Goal: Information Seeking & Learning: Learn about a topic

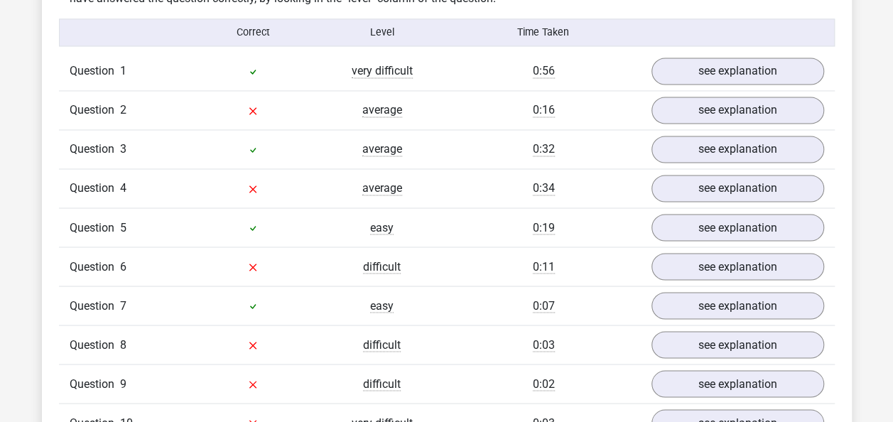
scroll to position [1142, 0]
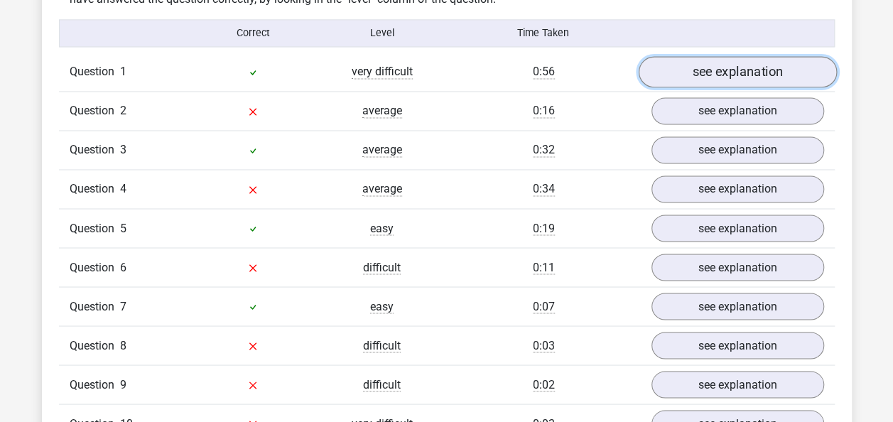
click at [743, 65] on link "see explanation" at bounding box center [737, 72] width 198 height 31
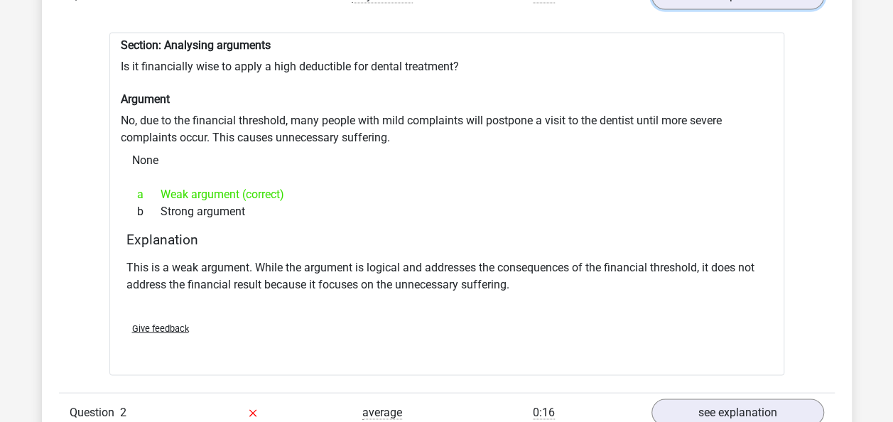
scroll to position [1211, 0]
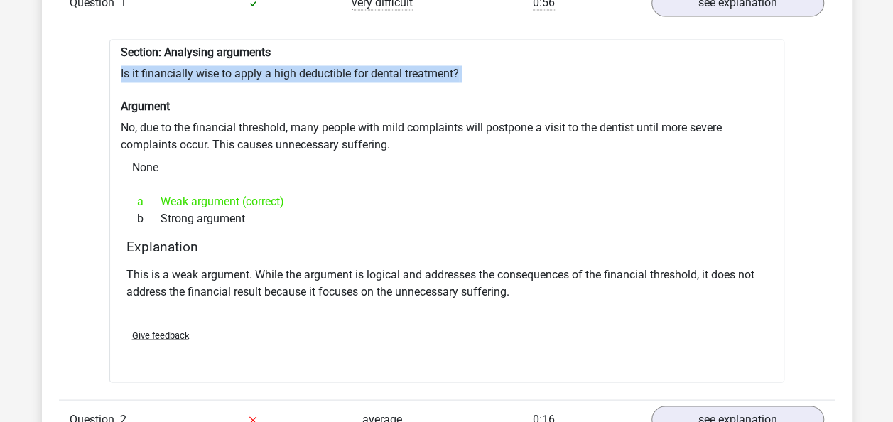
drag, startPoint x: 118, startPoint y: 70, endPoint x: 456, endPoint y: 81, distance: 338.5
click at [456, 81] on div "Section: Analysing arguments Is it financially wise to apply a high deductible …" at bounding box center [446, 210] width 675 height 343
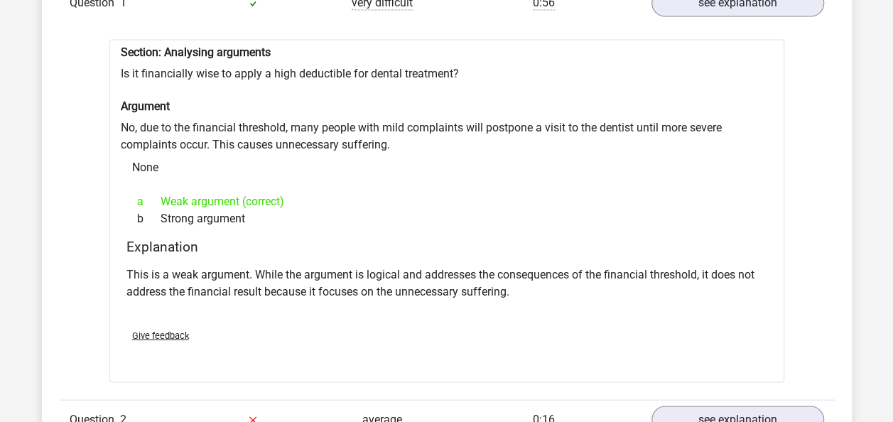
click at [269, 135] on div "Section: Analysing arguments Is it financially wise to apply a high deductible …" at bounding box center [446, 210] width 675 height 343
click at [117, 71] on div "Section: Analysing arguments Is it financially wise to apply a high deductible …" at bounding box center [446, 210] width 675 height 343
drag, startPoint x: 122, startPoint y: 52, endPoint x: 434, endPoint y: 155, distance: 328.6
click at [434, 155] on div "Section: Analysing arguments Is it financially wise to apply a high deductible …" at bounding box center [446, 210] width 675 height 343
copy div "Section: Analysing arguments Is it financially wise to apply a high deductible …"
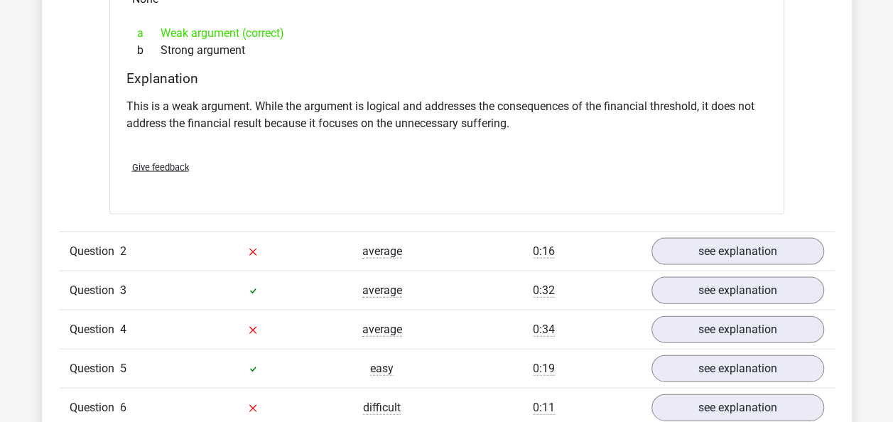
scroll to position [1385, 0]
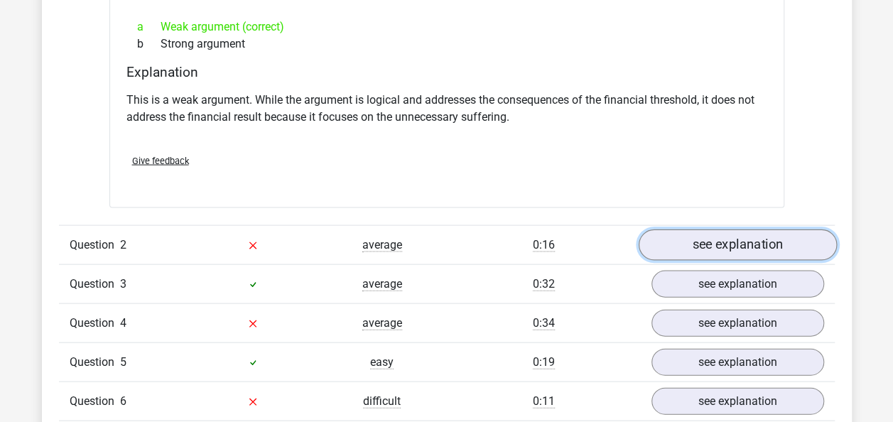
click at [679, 246] on link "see explanation" at bounding box center [737, 245] width 198 height 31
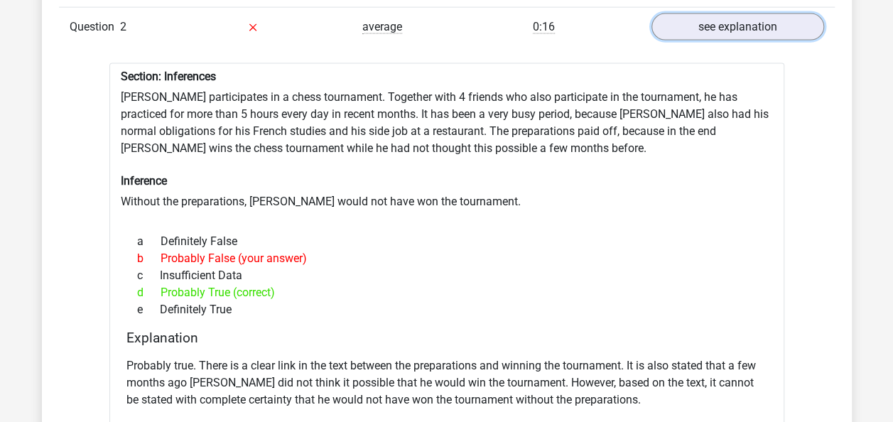
scroll to position [1602, 0]
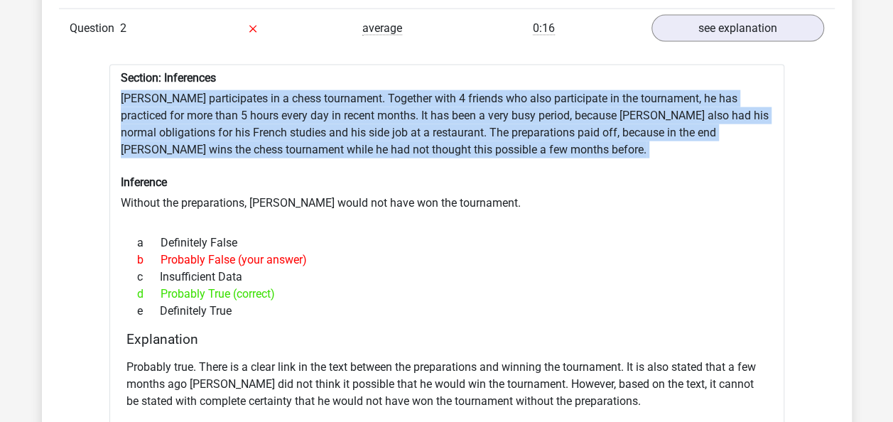
drag, startPoint x: 122, startPoint y: 96, endPoint x: 494, endPoint y: 166, distance: 378.2
click at [494, 166] on div "Section: Inferences [PERSON_NAME] participates in a chess tournament. Together …" at bounding box center [446, 279] width 675 height 429
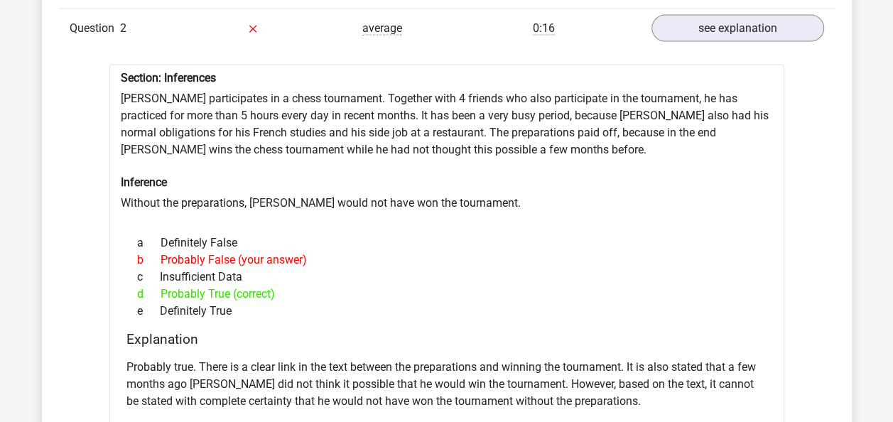
drag, startPoint x: 494, startPoint y: 166, endPoint x: 475, endPoint y: 193, distance: 33.7
click at [475, 193] on div "Section: Inferences [PERSON_NAME] participates in a chess tournament. Together …" at bounding box center [446, 279] width 675 height 429
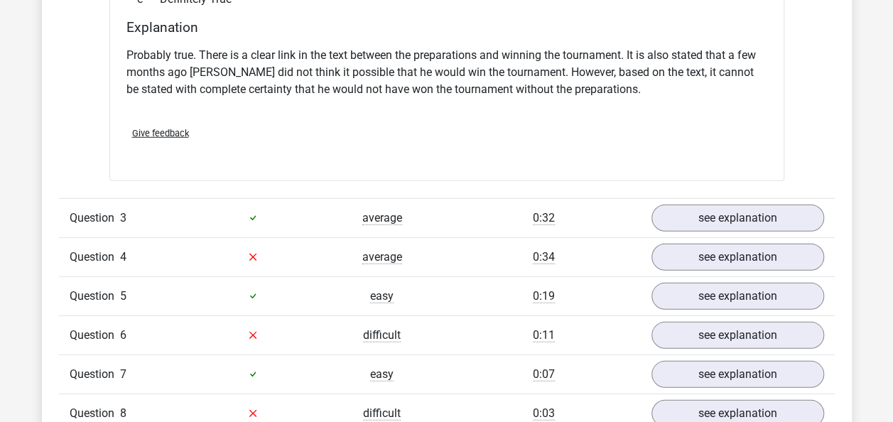
scroll to position [1915, 0]
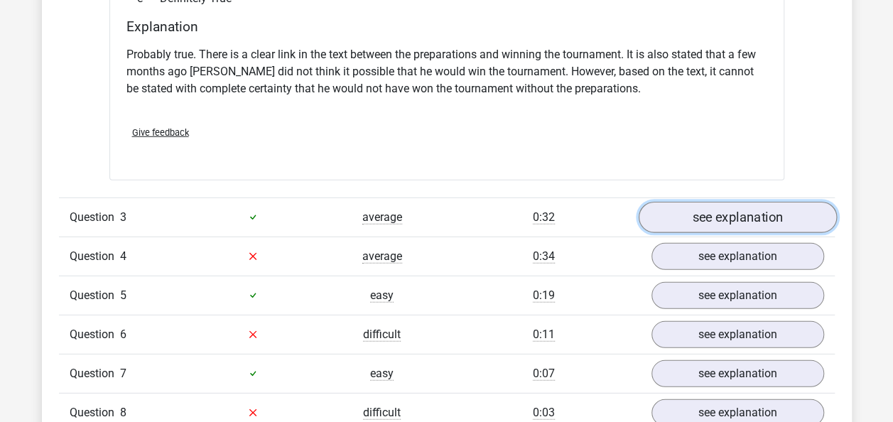
click at [705, 214] on link "see explanation" at bounding box center [737, 217] width 198 height 31
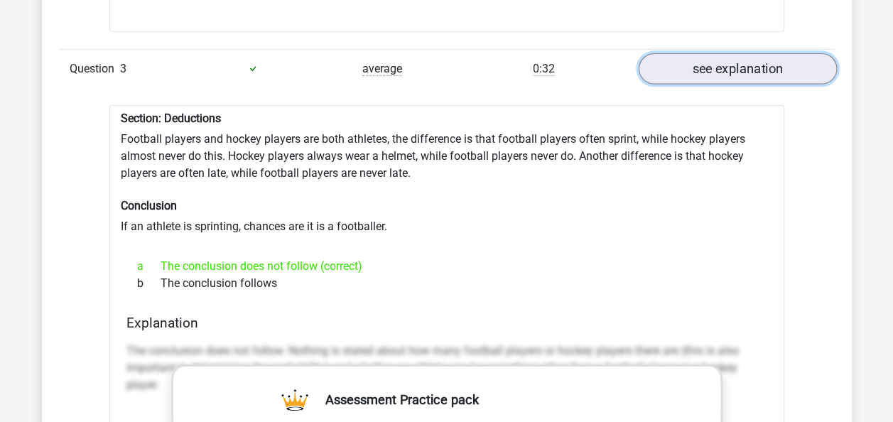
scroll to position [2070, 0]
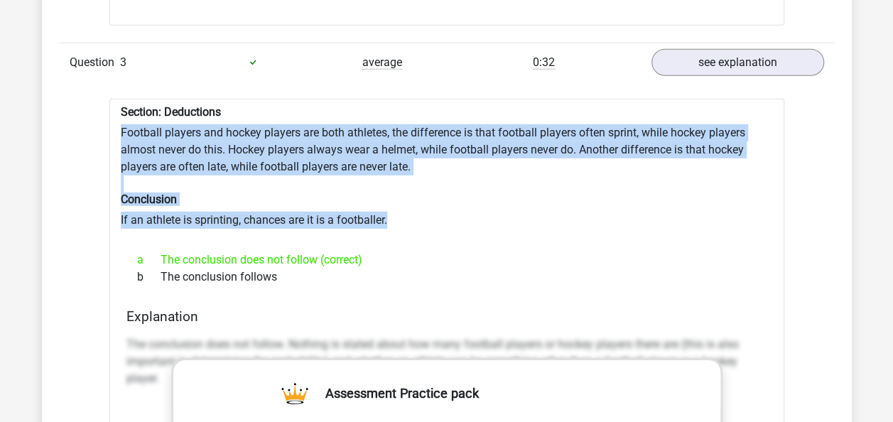
drag, startPoint x: 122, startPoint y: 128, endPoint x: 399, endPoint y: 213, distance: 289.3
drag, startPoint x: 115, startPoint y: 101, endPoint x: 416, endPoint y: 210, distance: 320.4
copy div "Section: Deductions Football players and hockey players are both athletes, the …"
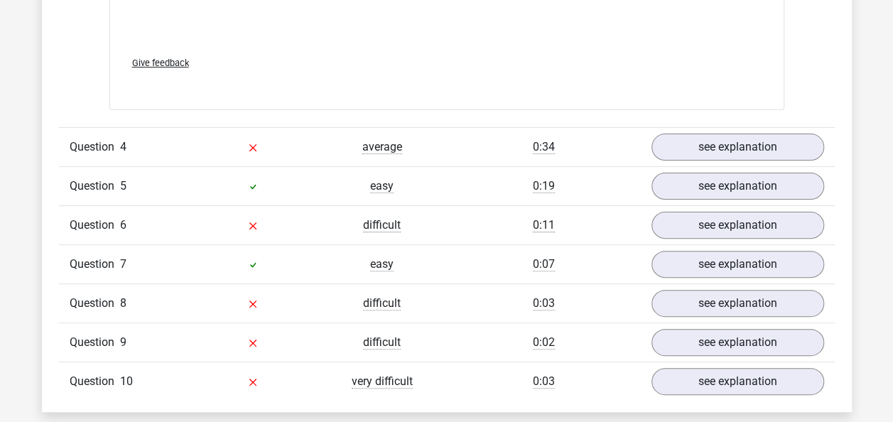
scroll to position [2784, 0]
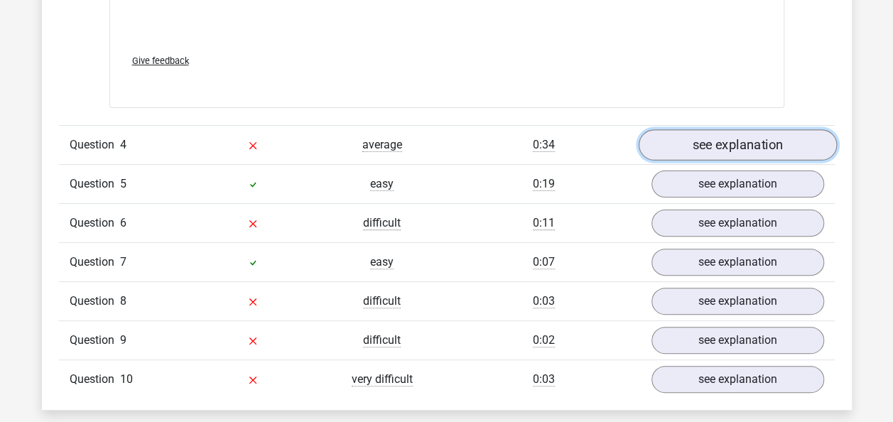
click at [775, 144] on link "see explanation" at bounding box center [737, 144] width 198 height 31
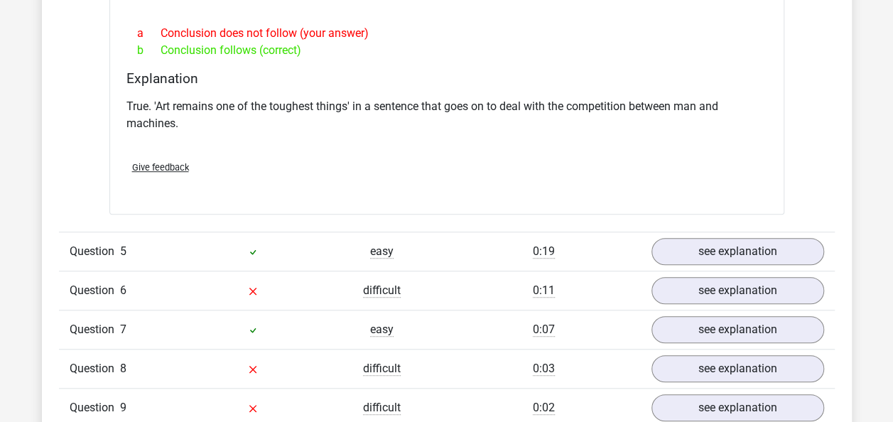
scroll to position [3154, 0]
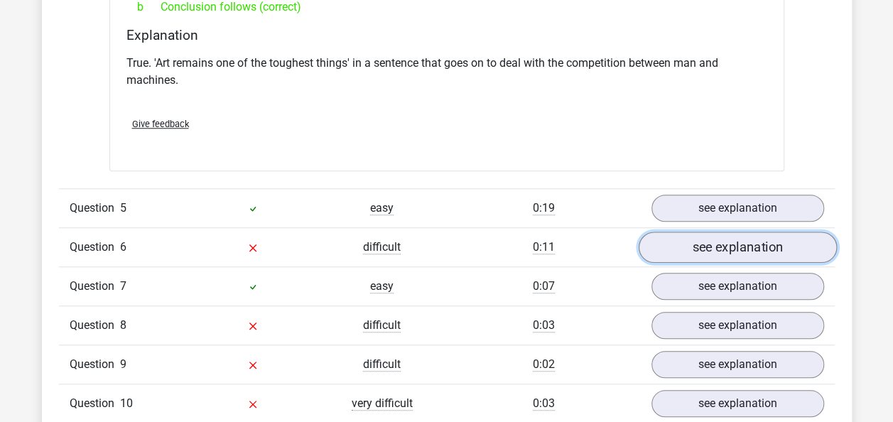
click at [753, 233] on link "see explanation" at bounding box center [737, 247] width 198 height 31
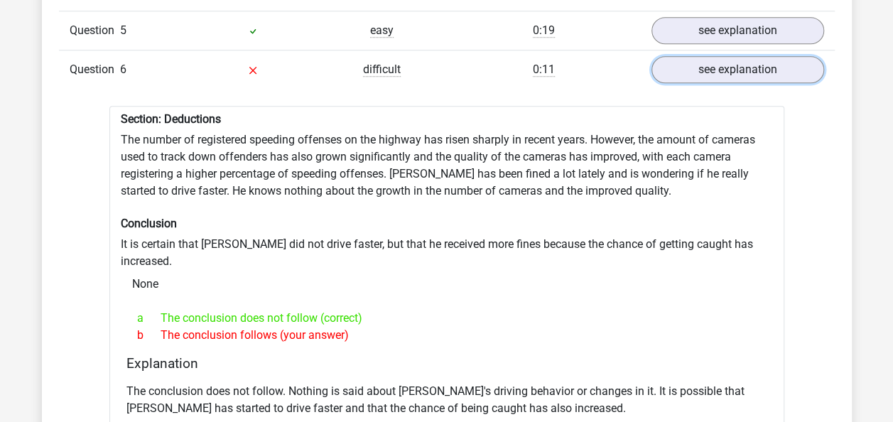
scroll to position [3342, 0]
